Goal: Task Accomplishment & Management: Complete application form

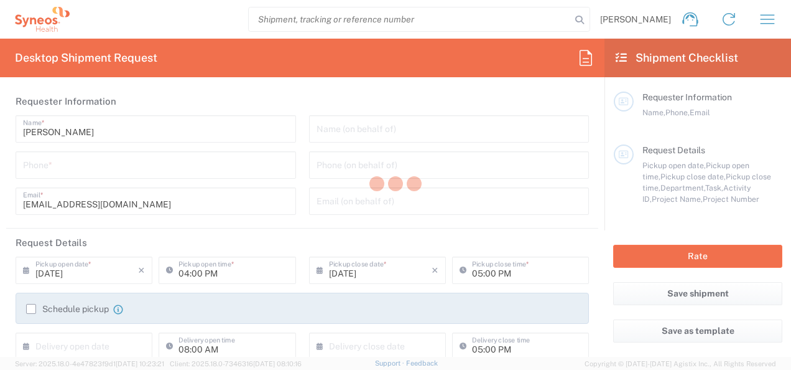
type input "3110"
type input "[GEOGRAPHIC_DATA]"
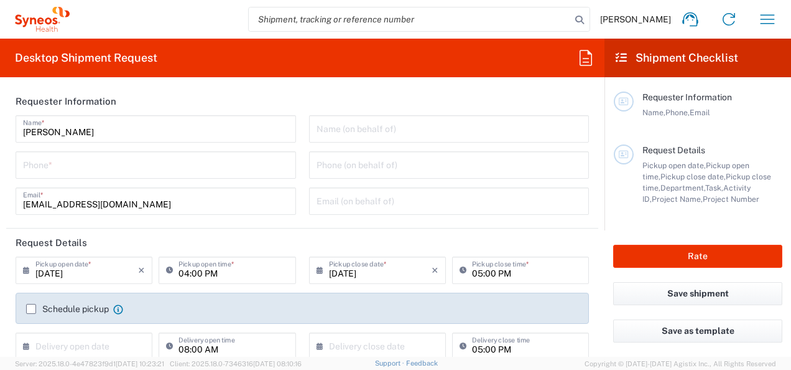
type input "Syneos Health France SARL"
click at [124, 167] on input "tel" at bounding box center [156, 164] width 266 height 22
type input "0624599089"
type input "[EMAIL_ADDRESS][DOMAIN_NAME]"
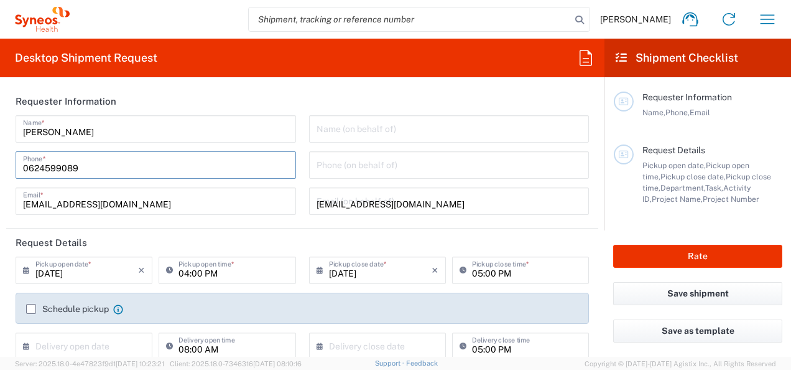
type input "7061958"
type input "7061958-Sanofi-[GEOGRAPHIC_DATA]"
type input "Protocol Number"
type input "EFC17504"
type input "Syneos Health France SARL"
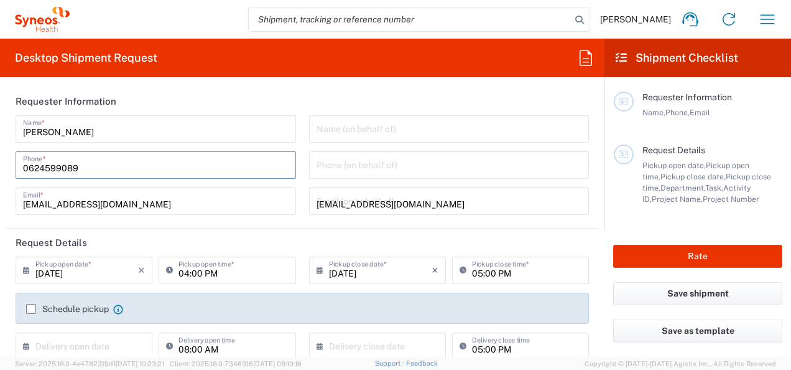
type input "0663657431"
type input "[PERSON_NAME]"
type input "[STREET_ADDRESS][PERSON_NAME]"
type input "recherche neurologie"
type input "[GEOGRAPHIC_DATA]"
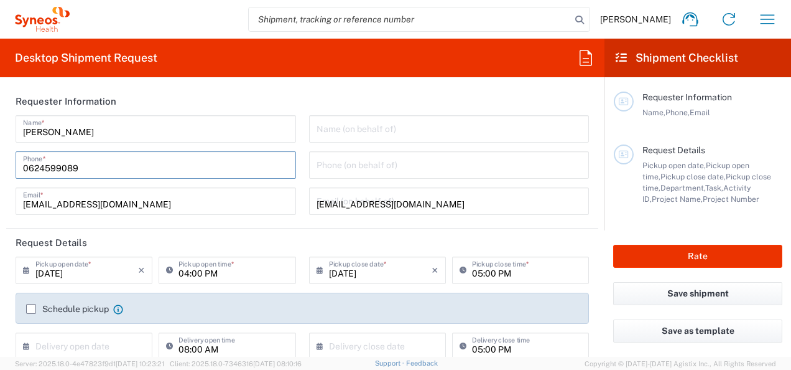
type input "[GEOGRAPHIC_DATA]"
type input "35033"
type input "Mme [PERSON_NAME]"
type input "0299284266"
type input "[EMAIL_ADDRESS][PERSON_NAME][PERSON_NAME][DOMAIN_NAME]"
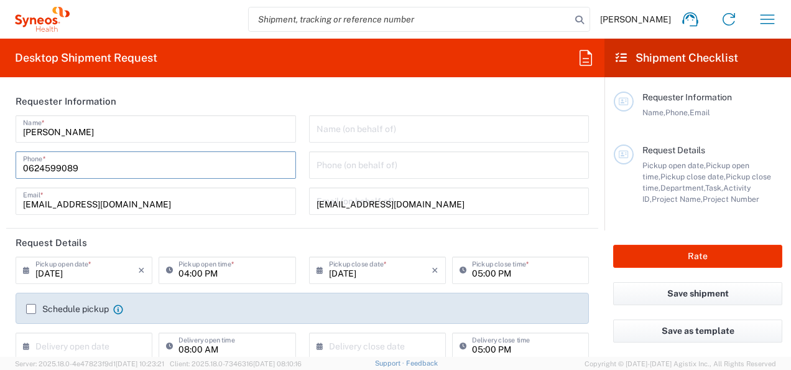
type input "Medium Box"
type input "1"
type input "13"
type input "11.5"
type input "2.5"
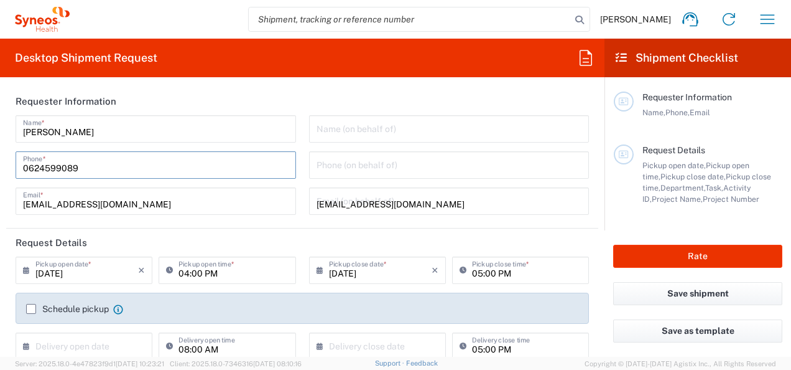
type input "in"
type input "1"
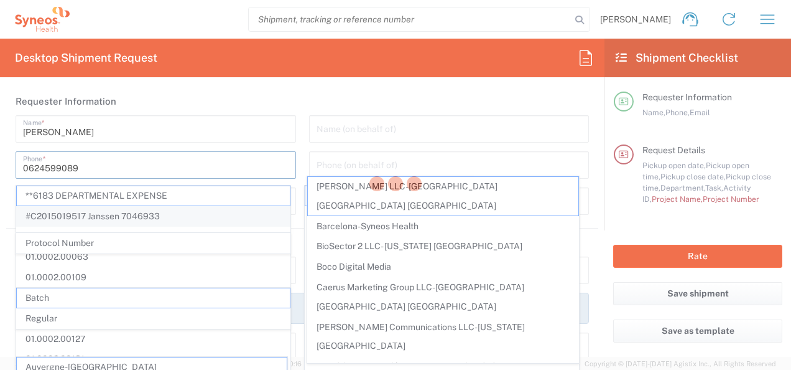
scroll to position [249, 0]
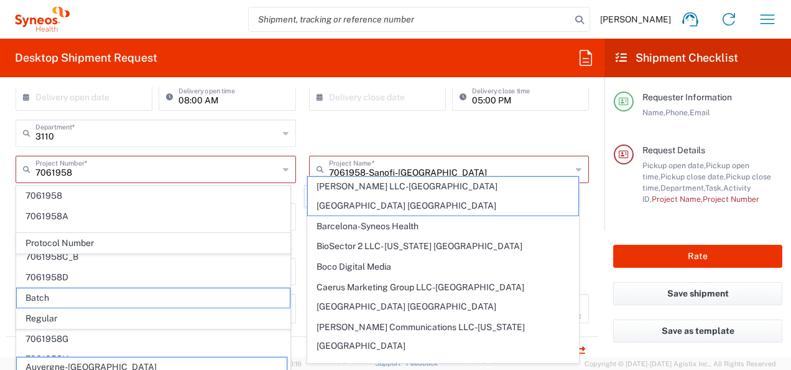
click at [384, 130] on div "3110 Department * 3110 3000 3100 3109 3111 3112 3125 3130 3135 3136 3150 3155 3…" at bounding box center [302, 137] width 587 height 36
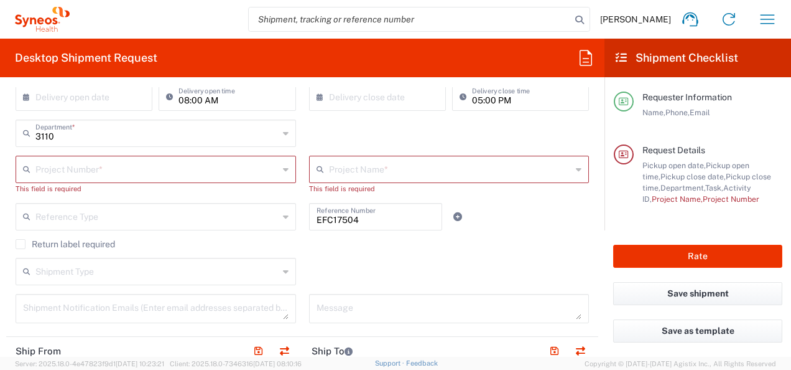
click at [215, 175] on input "text" at bounding box center [156, 168] width 243 height 22
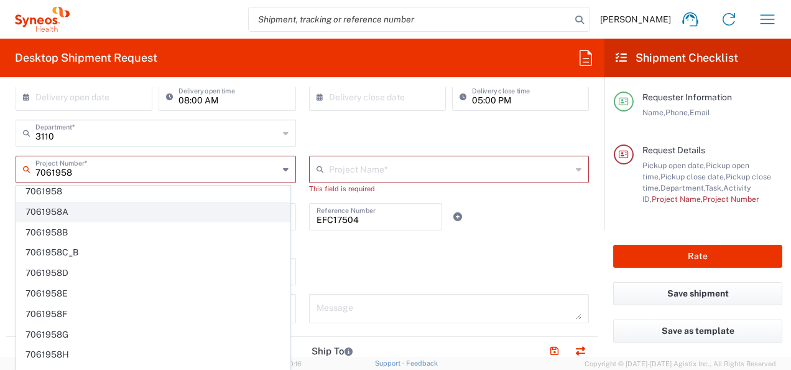
scroll to position [0, 0]
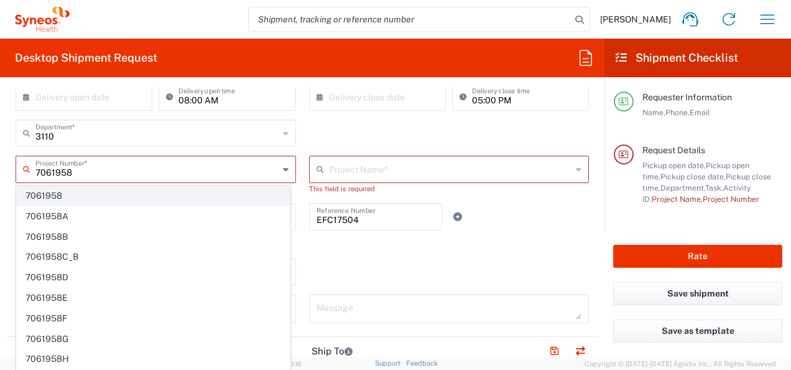
type input "7061958"
click at [85, 202] on span "7061958" at bounding box center [153, 195] width 273 height 19
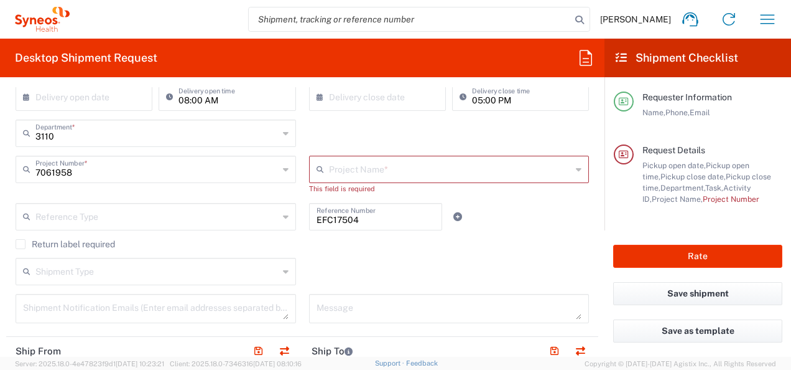
type input "7061958-Sanofi-[GEOGRAPHIC_DATA]"
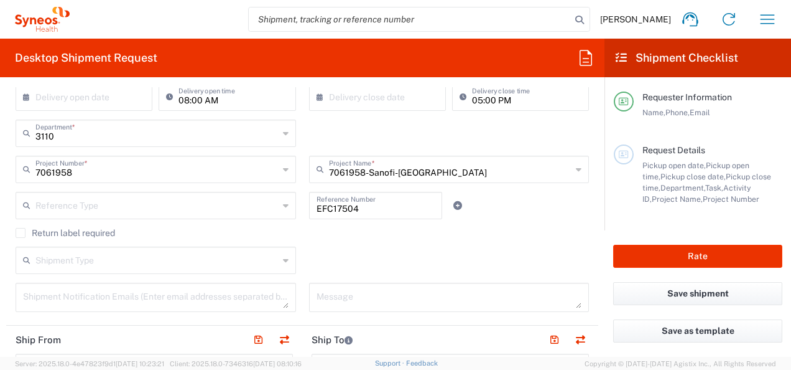
click at [165, 205] on input "text" at bounding box center [156, 204] width 243 height 22
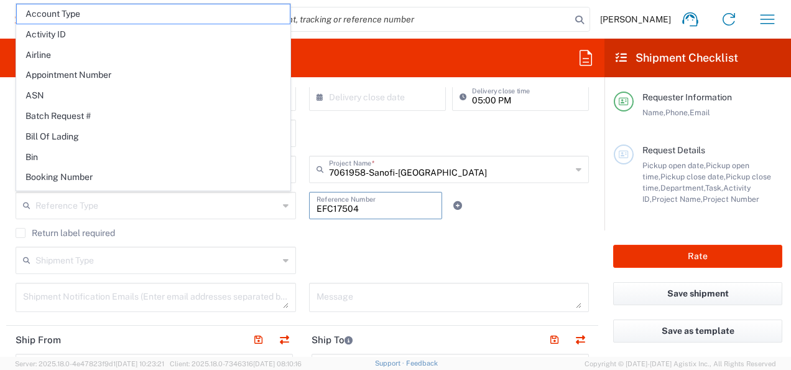
drag, startPoint x: 358, startPoint y: 205, endPoint x: 263, endPoint y: 208, distance: 95.2
click at [263, 208] on div "Reference Type Account Type Activity ID Airline Appointment Number ASN Batch Re…" at bounding box center [302, 210] width 587 height 36
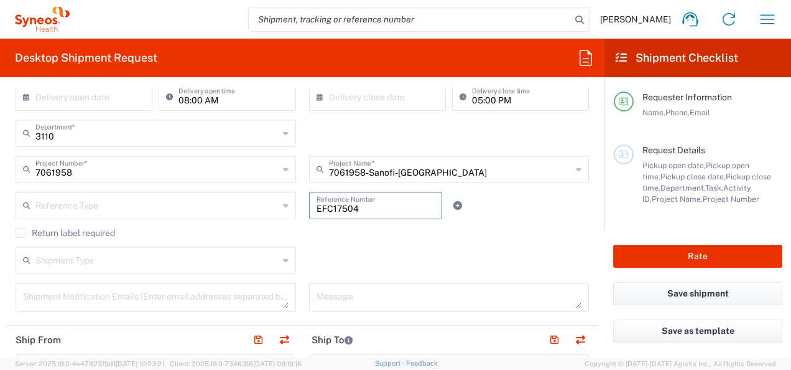
click at [153, 204] on input "text" at bounding box center [156, 204] width 243 height 22
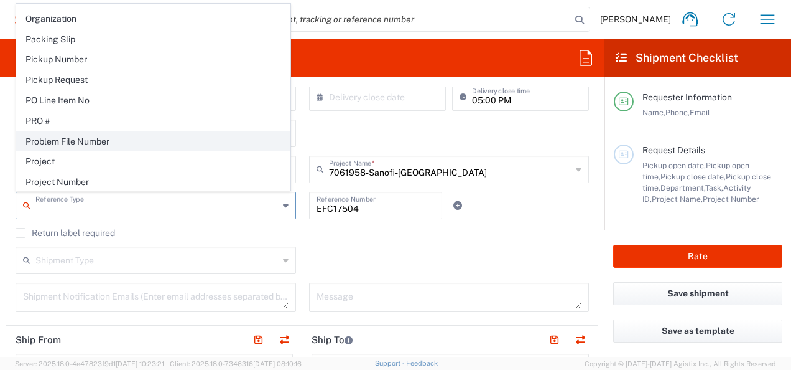
scroll to position [747, 0]
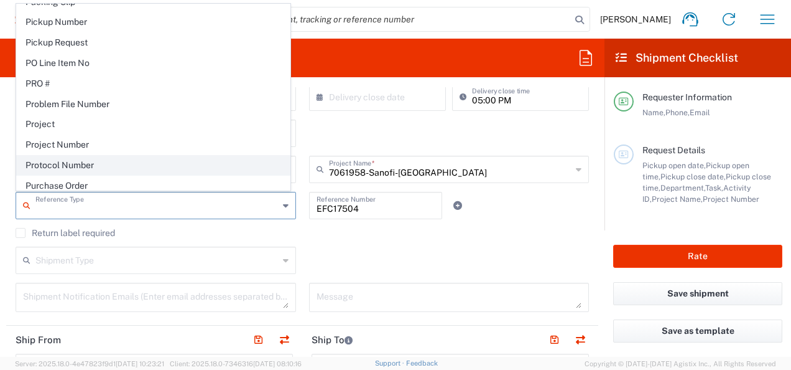
click at [101, 156] on span "Protocol Number" at bounding box center [153, 165] width 273 height 19
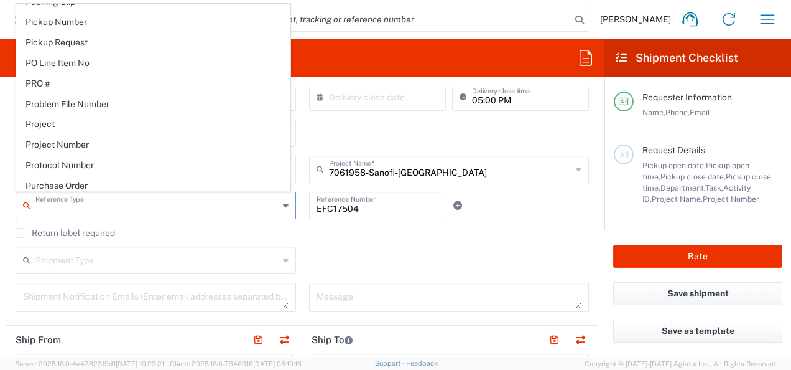
type input "Protocol Number"
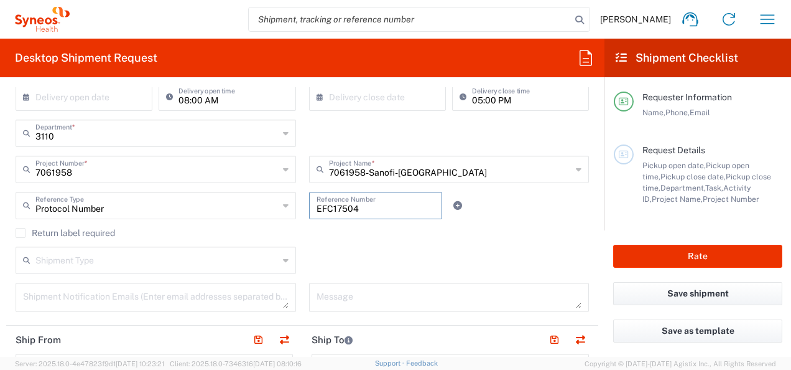
drag, startPoint x: 363, startPoint y: 212, endPoint x: 258, endPoint y: 207, distance: 105.9
click at [258, 208] on div "Protocol Number Reference Type Account Type Activity ID Airline Appointment Num…" at bounding box center [302, 210] width 587 height 36
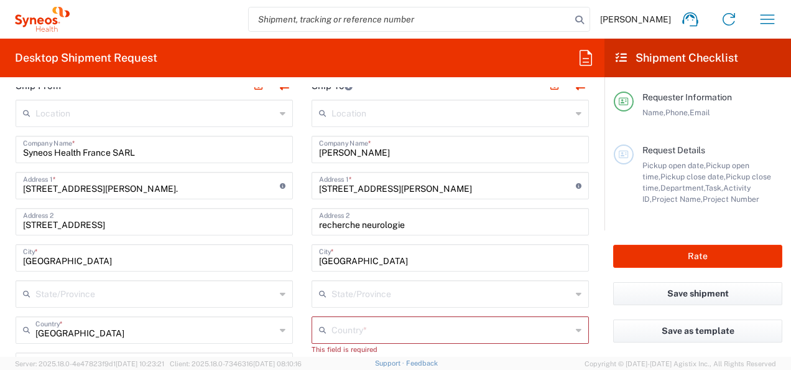
scroll to position [498, 0]
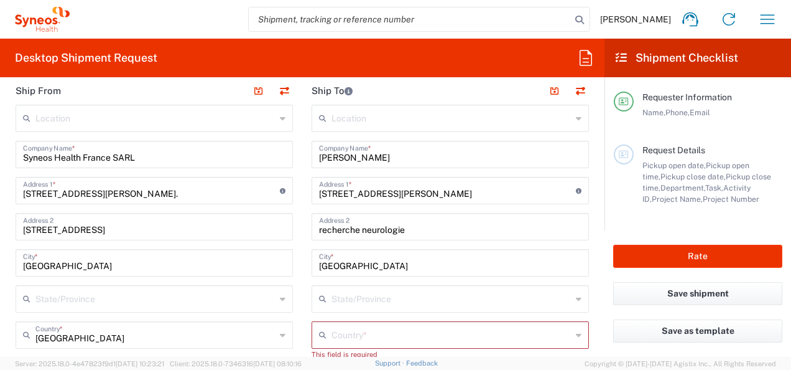
type input "EFC17236"
drag, startPoint x: 401, startPoint y: 158, endPoint x: 263, endPoint y: 149, distance: 137.8
type input "CHU de [GEOGRAPHIC_DATA]"
type input "[STREET_ADDRESS][PERSON_NAME]"
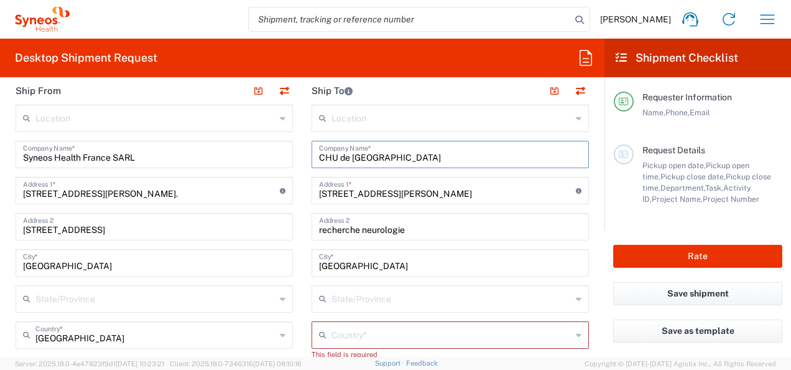
click at [490, 146] on input "CHU de [GEOGRAPHIC_DATA]" at bounding box center [450, 153] width 263 height 22
type input "CHU de Montpellier/Hop Gui de Chauliac"
drag, startPoint x: 401, startPoint y: 227, endPoint x: 187, endPoint y: 217, distance: 214.9
type input "CIC1411"
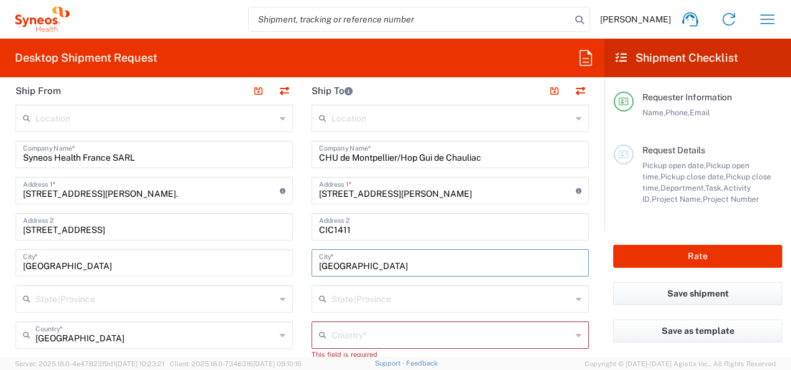
drag, startPoint x: 368, startPoint y: 254, endPoint x: 269, endPoint y: 253, distance: 98.9
type input "%"
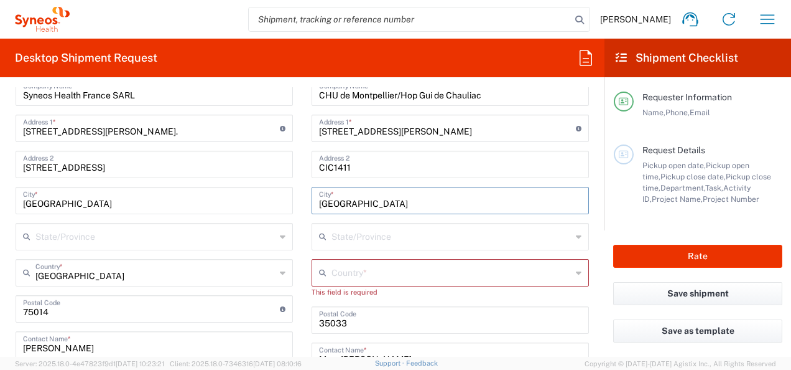
scroll to position [622, 0]
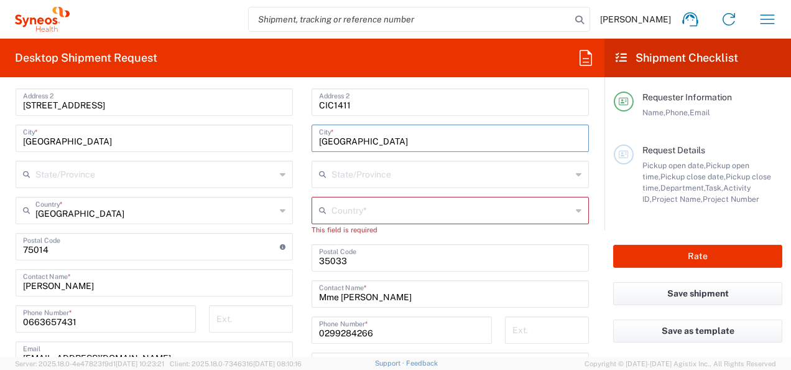
type input "[GEOGRAPHIC_DATA]"
click at [366, 253] on input "undefined" at bounding box center [450, 257] width 263 height 22
drag, startPoint x: 333, startPoint y: 256, endPoint x: 399, endPoint y: 260, distance: 66.1
click at [332, 256] on input "undefined" at bounding box center [450, 257] width 263 height 22
click at [398, 263] on input "undefined" at bounding box center [450, 257] width 263 height 22
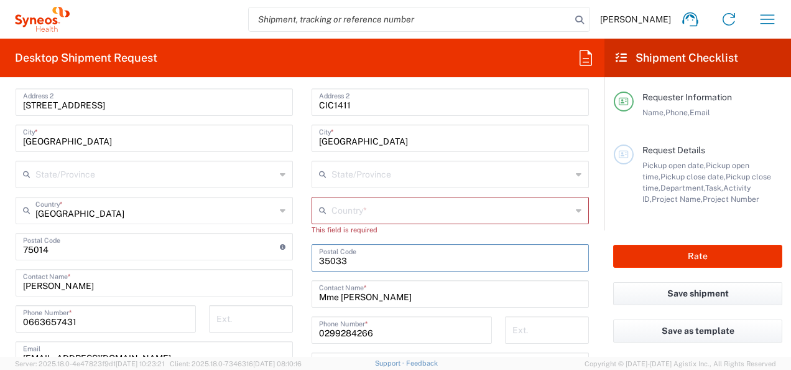
click at [332, 175] on input "text" at bounding box center [452, 173] width 240 height 22
type input "Île-de-France"
type input "[GEOGRAPHIC_DATA]"
type input "Fetra RAKOTONDRATAFIKA"
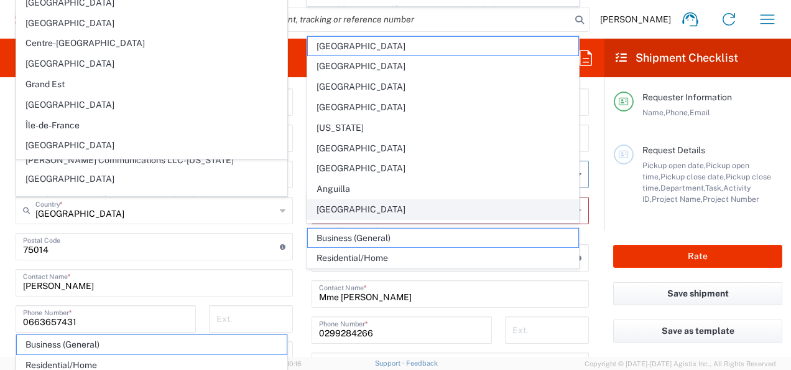
scroll to position [812, 0]
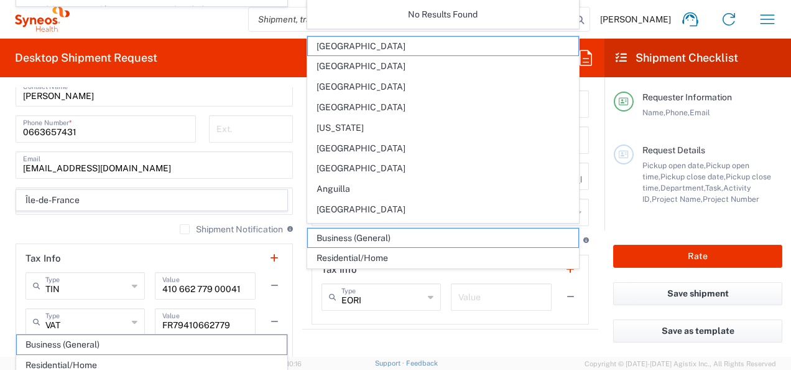
click at [450, 310] on div "EORI Type EORI EIN Other TIN VAT Value" at bounding box center [451, 301] width 258 height 36
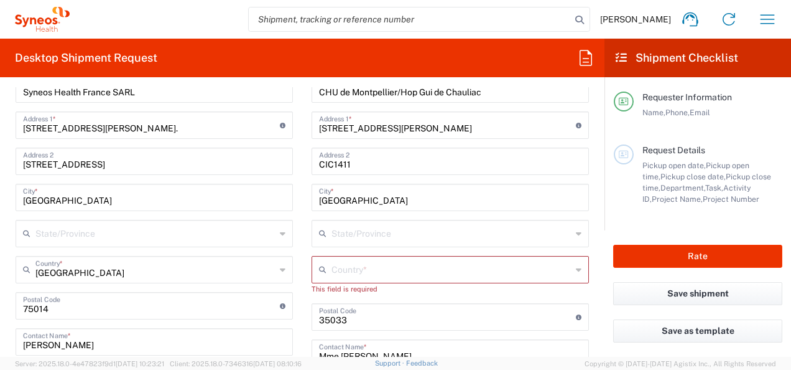
scroll to position [625, 0]
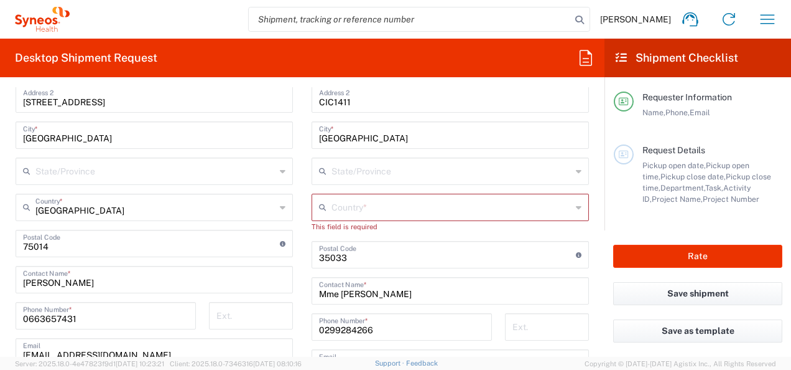
click at [368, 205] on input "text" at bounding box center [452, 206] width 240 height 22
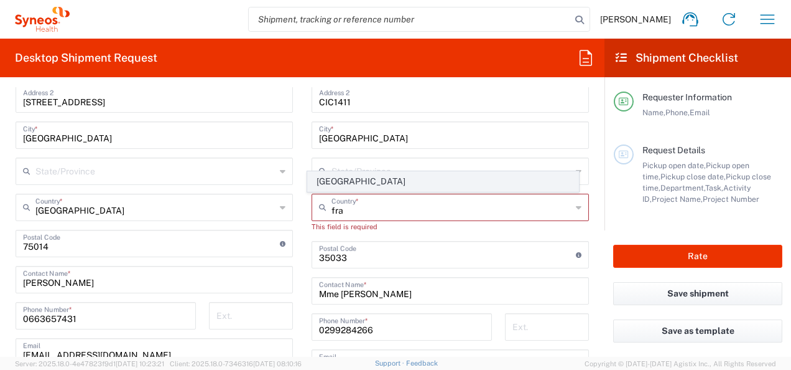
click at [328, 186] on span "[GEOGRAPHIC_DATA]" at bounding box center [443, 181] width 270 height 19
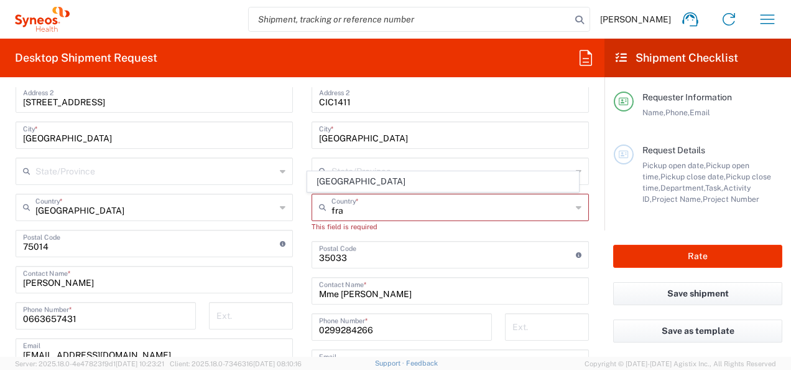
type input "[GEOGRAPHIC_DATA]"
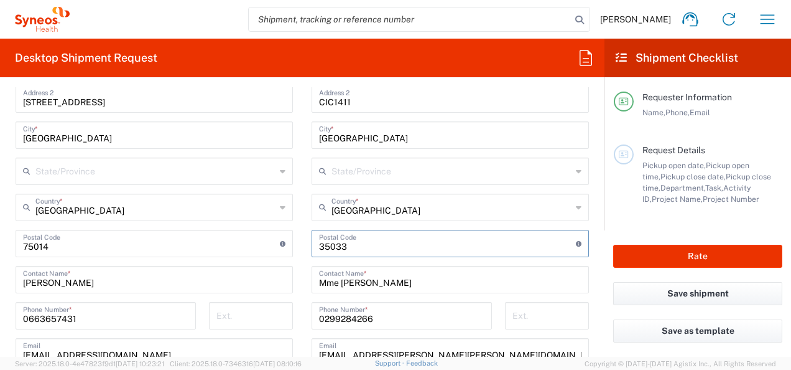
drag, startPoint x: 347, startPoint y: 239, endPoint x: 302, endPoint y: 241, distance: 44.9
click at [276, 239] on div "Ship From Location [PERSON_NAME] LLC-[GEOGRAPHIC_DATA] [GEOGRAPHIC_DATA] [GEOGR…" at bounding box center [302, 263] width 592 height 628
type input "34295"
click at [584, 174] on main "Location [PERSON_NAME] LLC-[GEOGRAPHIC_DATA] [GEOGRAPHIC_DATA] [GEOGRAPHIC_DATA…" at bounding box center [450, 238] width 296 height 523
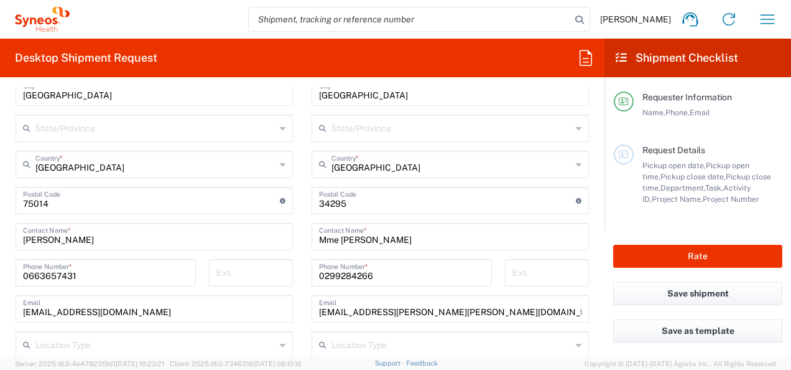
scroll to position [687, 0]
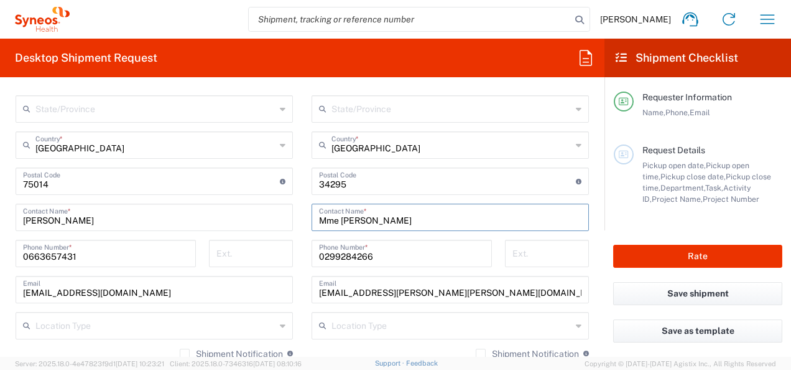
drag, startPoint x: 404, startPoint y: 215, endPoint x: 252, endPoint y: 202, distance: 153.0
click at [252, 203] on div "Ship From Location [PERSON_NAME] LLC-[GEOGRAPHIC_DATA] [GEOGRAPHIC_DATA] [GEOGR…" at bounding box center [302, 201] width 592 height 628
type input "Mme [PERSON_NAME]"
drag, startPoint x: 372, startPoint y: 259, endPoint x: 279, endPoint y: 251, distance: 93.0
click at [257, 246] on div "Ship From Location [PERSON_NAME] LLC-[GEOGRAPHIC_DATA] [GEOGRAPHIC_DATA] [GEOGR…" at bounding box center [302, 201] width 592 height 628
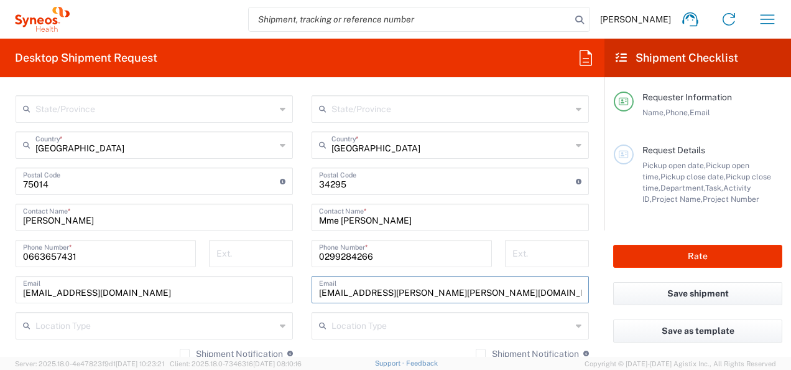
drag, startPoint x: 266, startPoint y: 289, endPoint x: 168, endPoint y: 296, distance: 98.5
click at [169, 296] on div "Ship From Location [PERSON_NAME] LLC-[GEOGRAPHIC_DATA] [GEOGRAPHIC_DATA] [GEOGR…" at bounding box center [302, 201] width 592 height 628
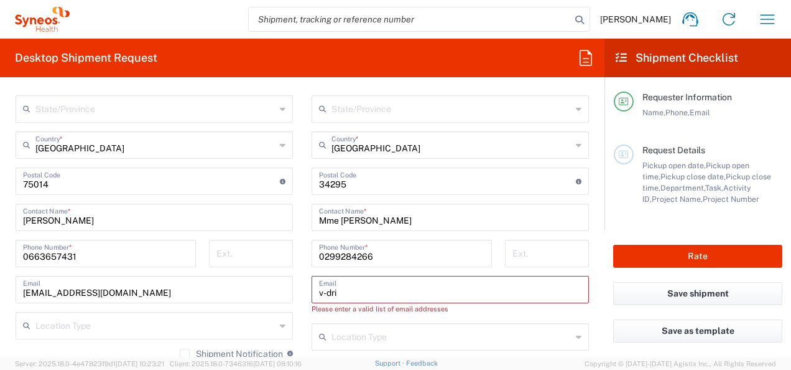
click at [414, 317] on div "Location [PERSON_NAME] LLC-[GEOGRAPHIC_DATA] [GEOGRAPHIC_DATA] [GEOGRAPHIC_DATA…" at bounding box center [450, 182] width 277 height 534
click at [361, 287] on input "v-dri" at bounding box center [450, 288] width 263 height 22
type input "[EMAIL_ADDRESS][DOMAIN_NAME]"
type input "[GEOGRAPHIC_DATA]"
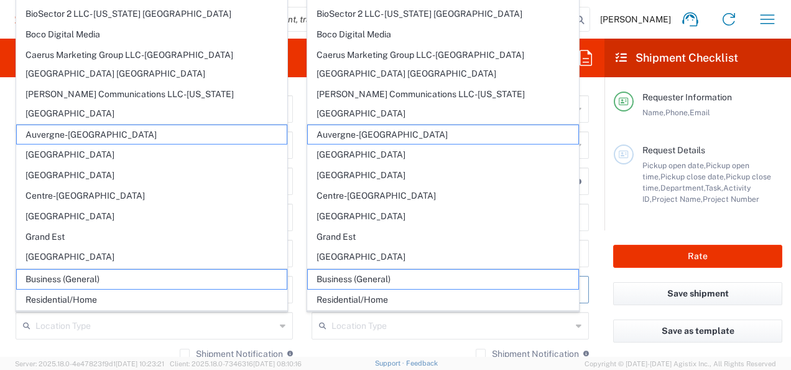
scroll to position [563, 0]
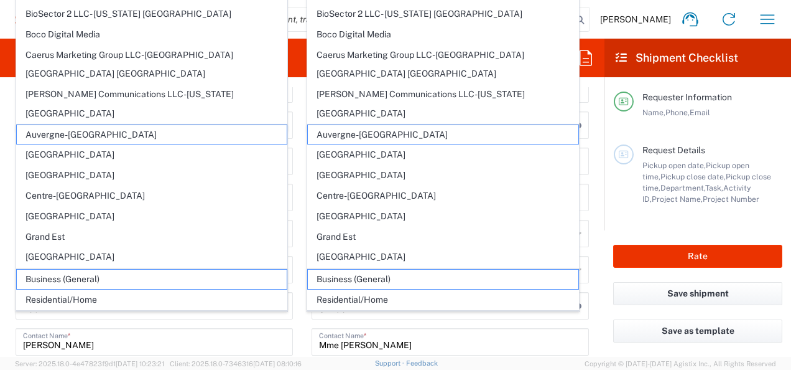
type input "[EMAIL_ADDRESS][PERSON_NAME][PERSON_NAME][DOMAIN_NAME]"
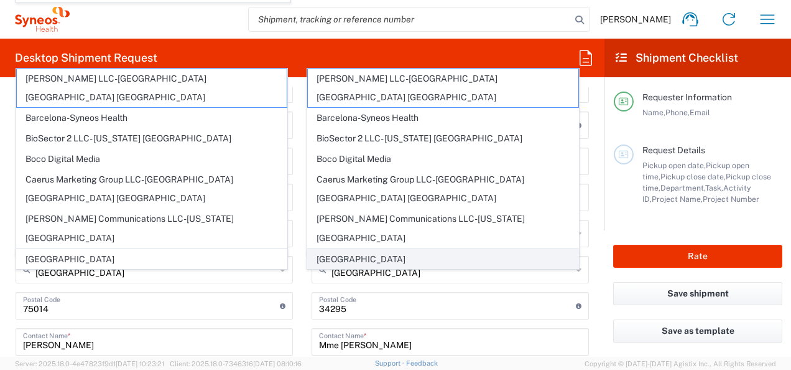
click at [439, 256] on span "[GEOGRAPHIC_DATA]" at bounding box center [443, 258] width 270 height 19
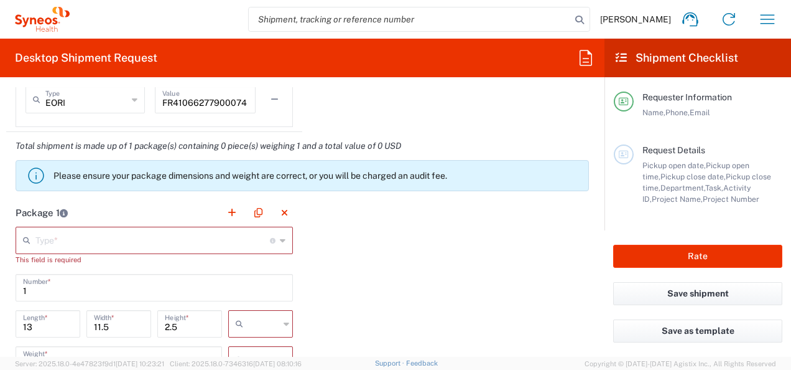
scroll to position [1123, 0]
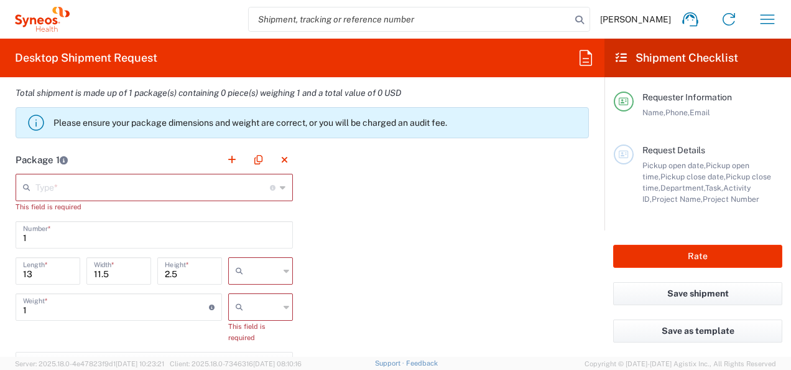
click at [133, 184] on input "text" at bounding box center [152, 186] width 235 height 22
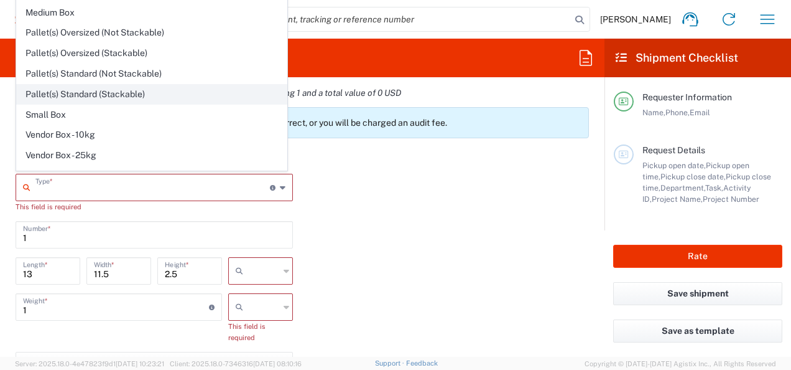
scroll to position [33, 0]
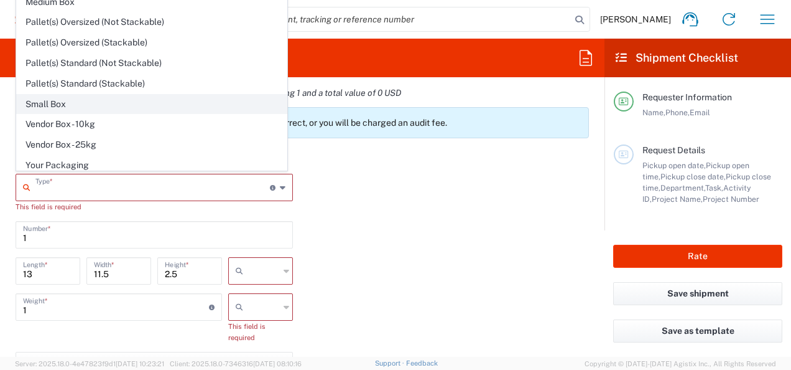
click at [73, 95] on span "Small Box" at bounding box center [152, 104] width 270 height 19
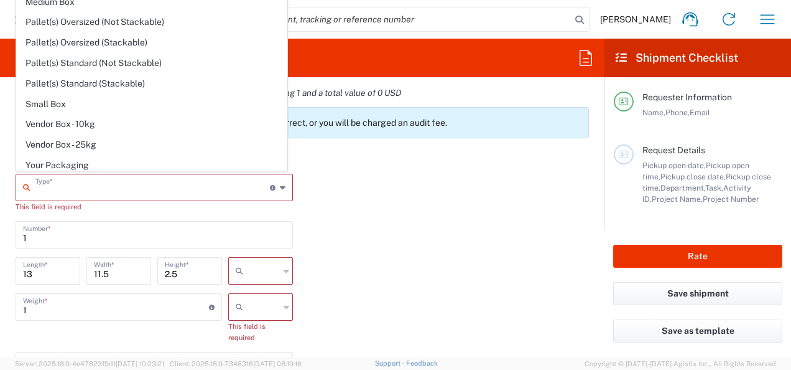
type input "Small Box"
type input "12.25"
type input "11"
type input "1.5"
type input "in"
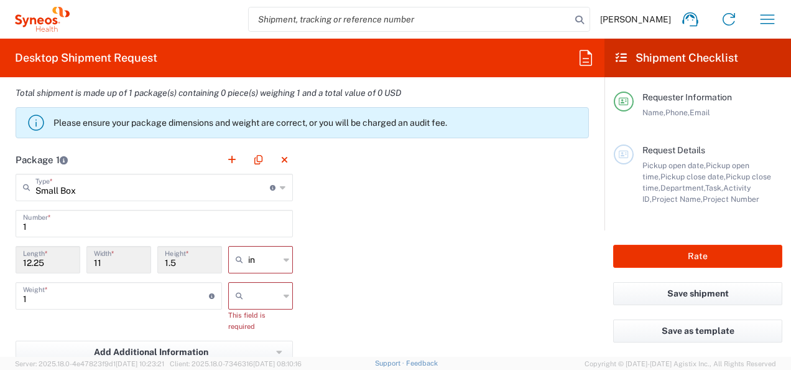
scroll to position [1247, 0]
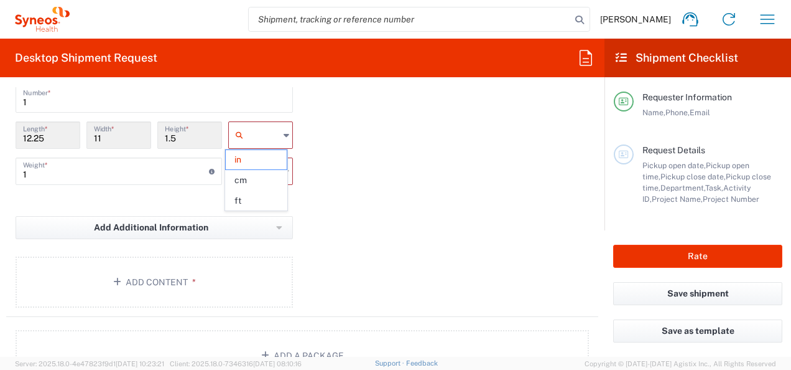
click at [248, 138] on input "text" at bounding box center [263, 135] width 31 height 20
click at [262, 177] on span "cm" at bounding box center [256, 179] width 61 height 19
type input "31.12"
type input "27.94"
type input "3.81"
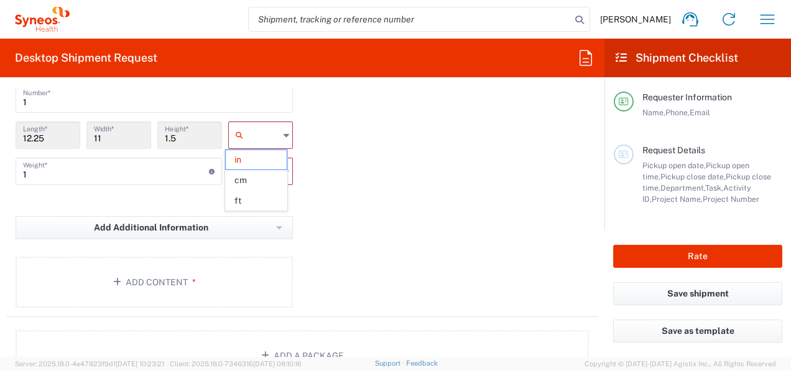
type input "cm"
click at [248, 168] on input "text" at bounding box center [263, 171] width 31 height 20
click at [251, 191] on span "kgs" at bounding box center [256, 195] width 61 height 19
type input "kgs"
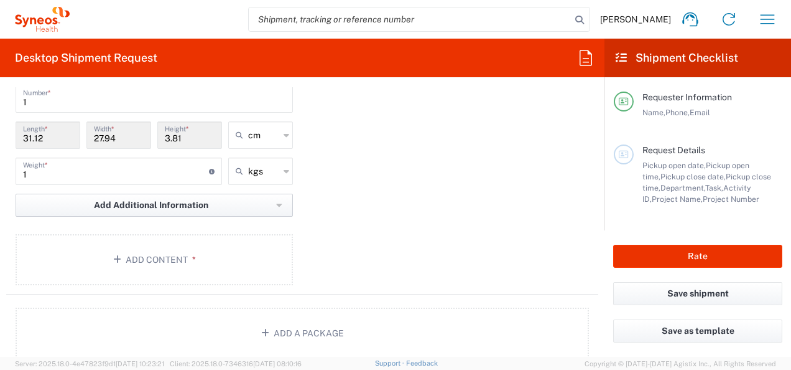
click at [182, 205] on span "Add Additional Information" at bounding box center [151, 205] width 114 height 12
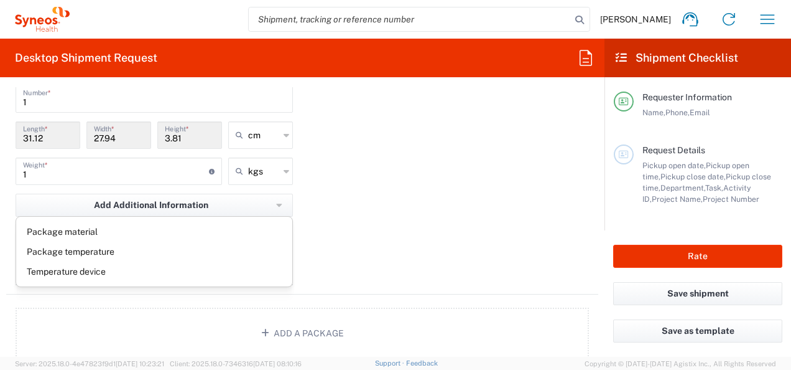
click at [362, 204] on div "Package 1 Small Box Type * Material used to package goods Envelope Large Box Me…" at bounding box center [302, 157] width 592 height 273
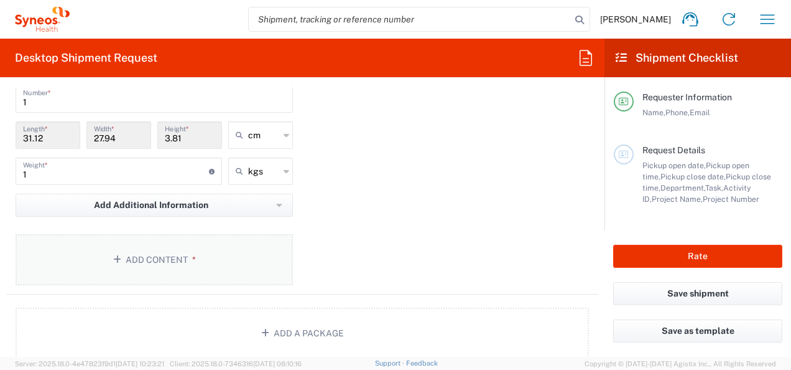
click at [201, 241] on button "Add Content *" at bounding box center [154, 259] width 277 height 51
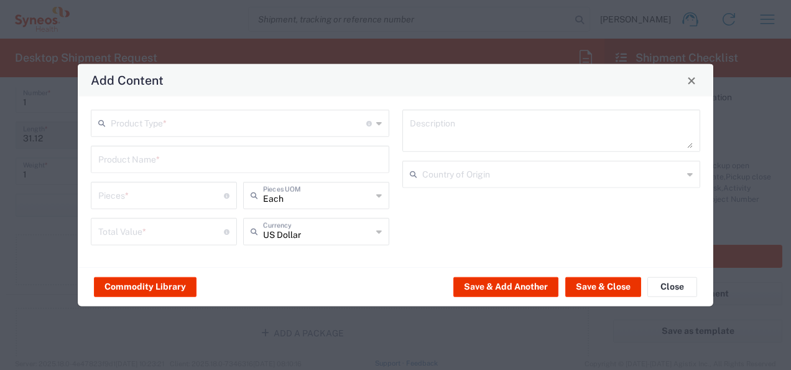
click at [226, 131] on input "text" at bounding box center [239, 122] width 256 height 22
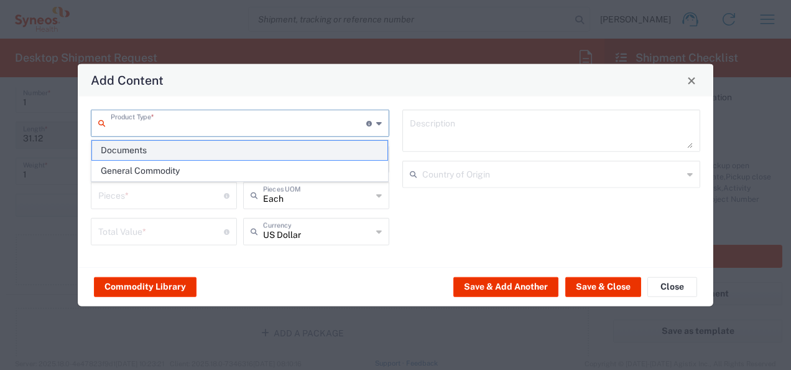
click at [199, 157] on span "Documents" at bounding box center [240, 150] width 296 height 19
type input "Documents"
type input "1"
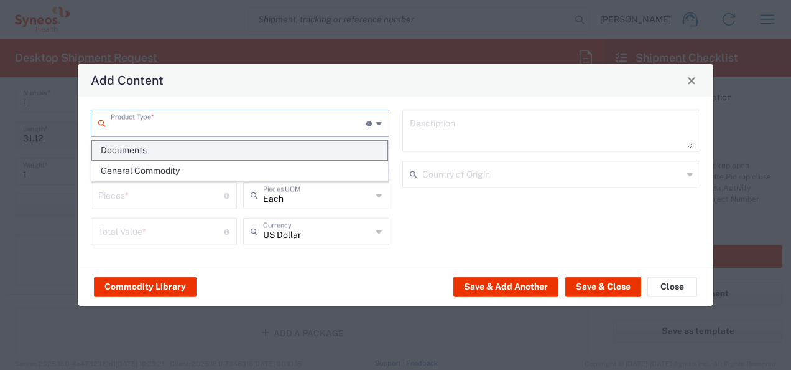
type textarea "Documents"
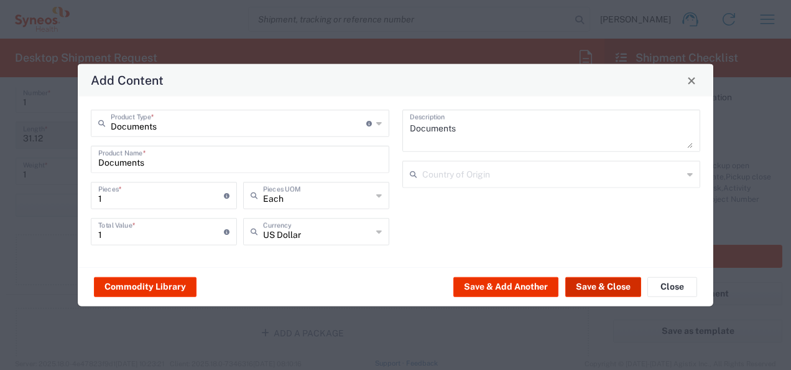
click at [598, 287] on button "Save & Close" at bounding box center [604, 286] width 76 height 20
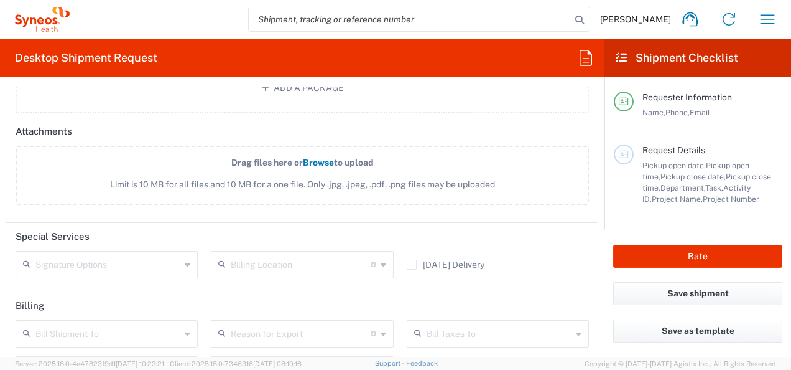
scroll to position [1682, 0]
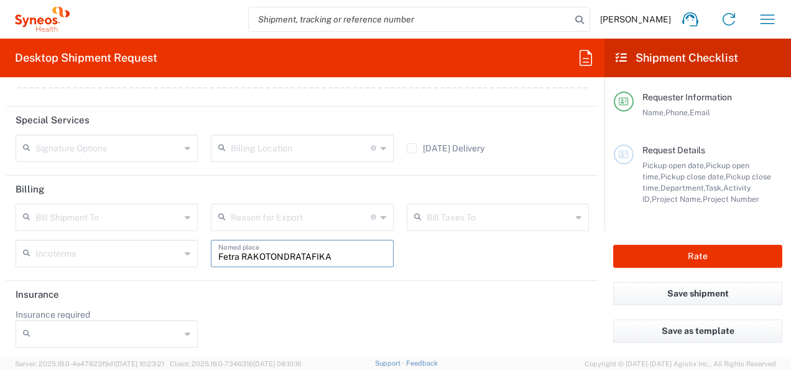
drag, startPoint x: 206, startPoint y: 244, endPoint x: 158, endPoint y: 248, distance: 48.0
click at [144, 242] on div "Bill Shipment To Recipient Account Sender/Shipper Third Party Account Reason fo…" at bounding box center [302, 239] width 587 height 72
click at [462, 291] on header "Insurance" at bounding box center [302, 295] width 592 height 28
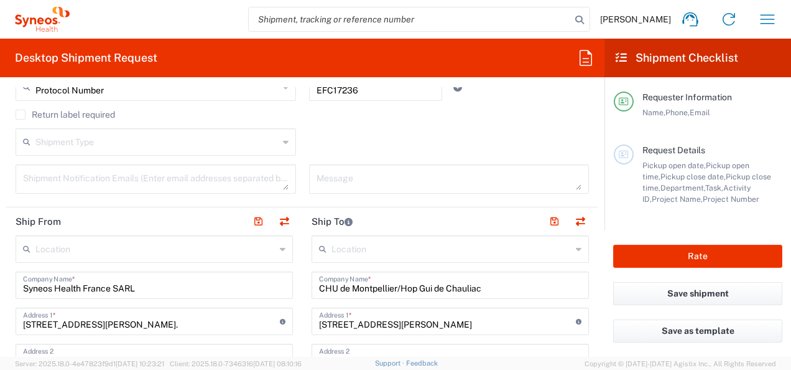
scroll to position [435, 0]
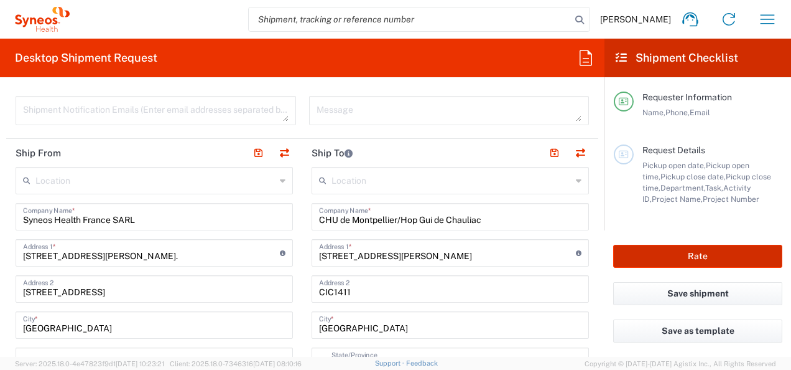
click at [719, 260] on button "Rate" at bounding box center [697, 255] width 169 height 23
type input "7061958"
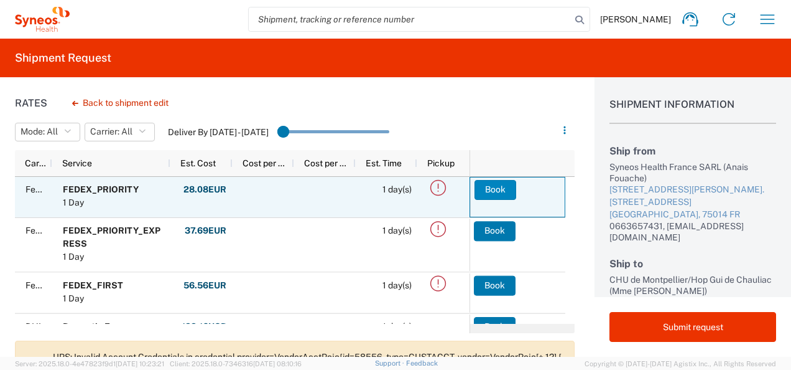
click at [487, 187] on button "Book" at bounding box center [496, 190] width 42 height 20
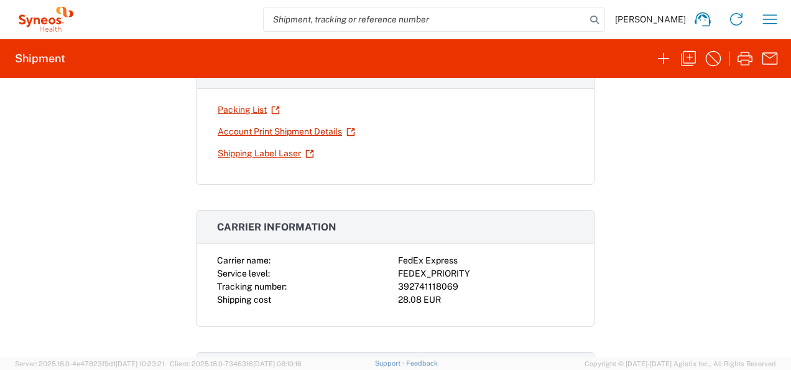
scroll to position [46, 0]
